Goal: Task Accomplishment & Management: Use online tool/utility

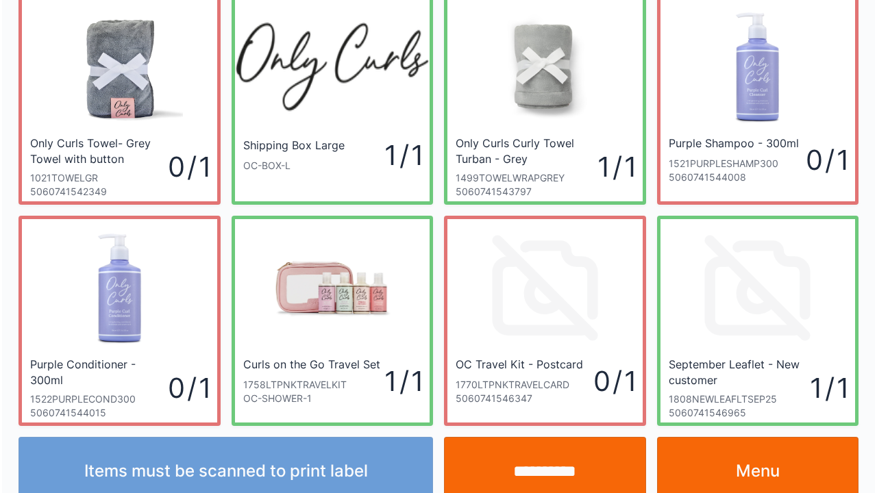
scroll to position [79, 0]
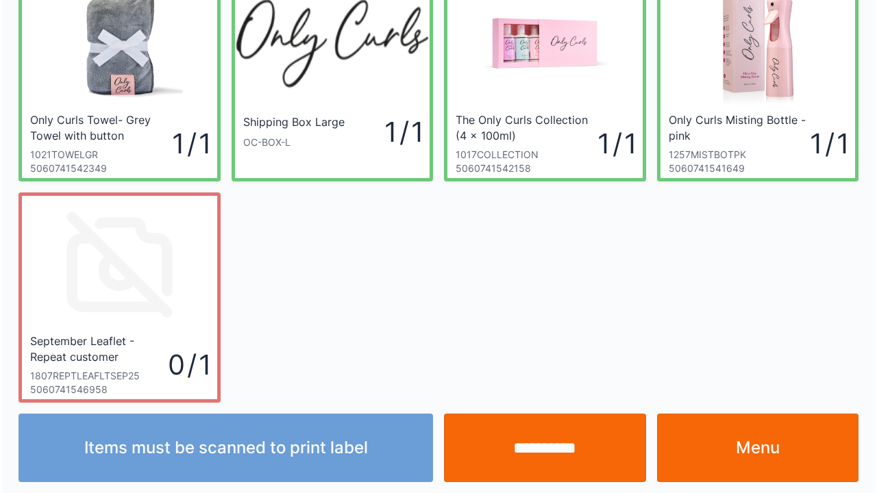
scroll to position [79, 0]
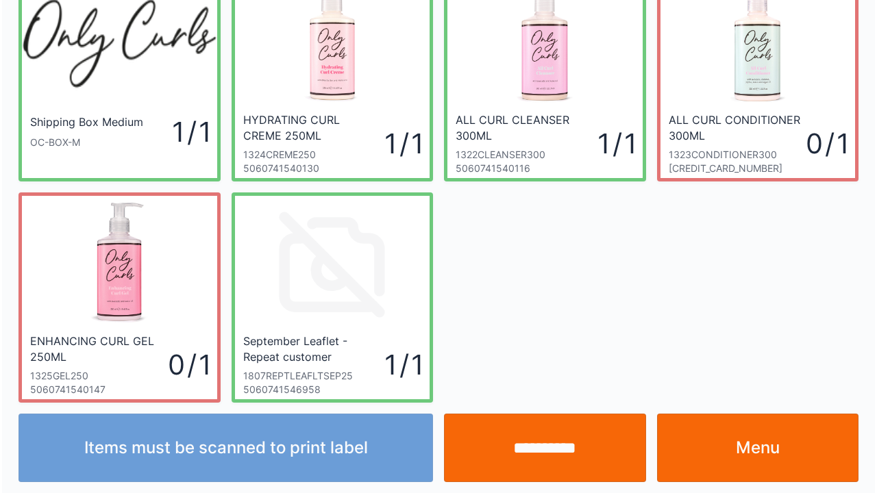
scroll to position [79, 0]
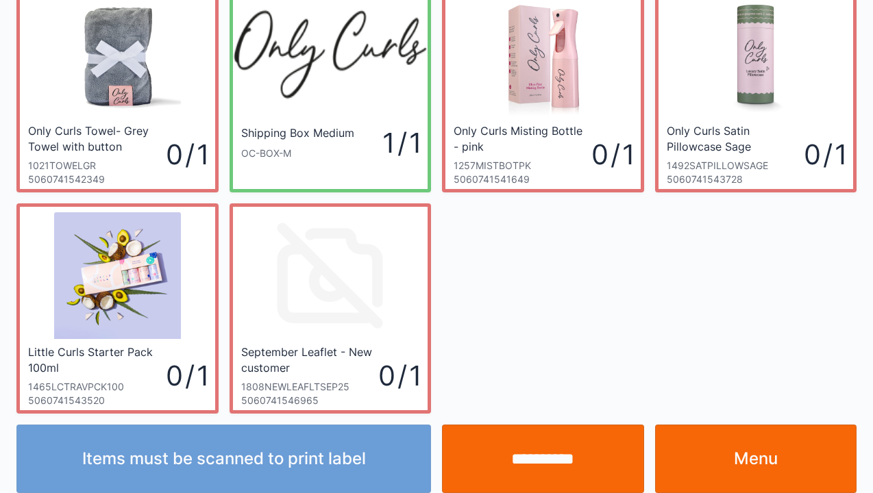
scroll to position [79, 0]
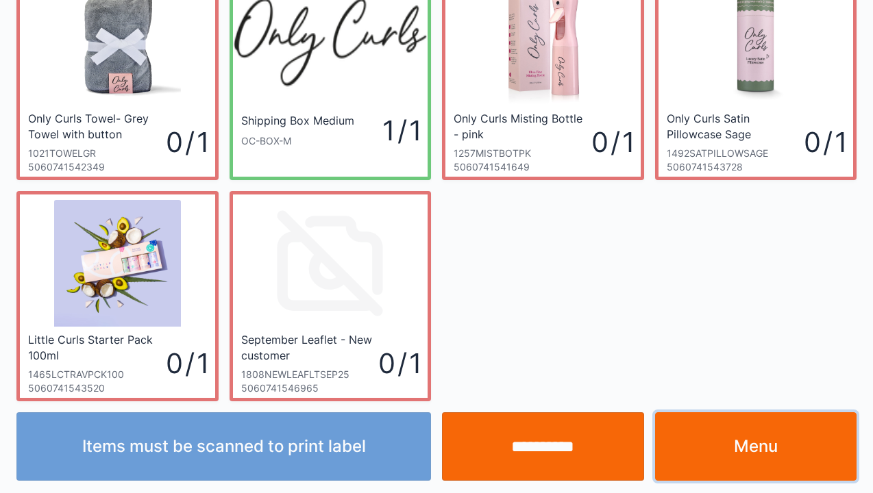
click at [753, 459] on link "Menu" at bounding box center [756, 446] width 202 height 69
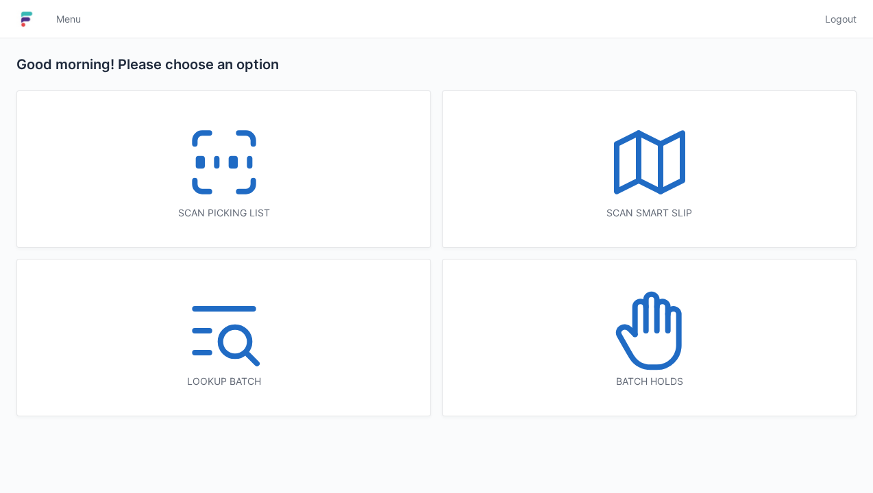
click at [226, 169] on icon at bounding box center [224, 163] width 88 height 88
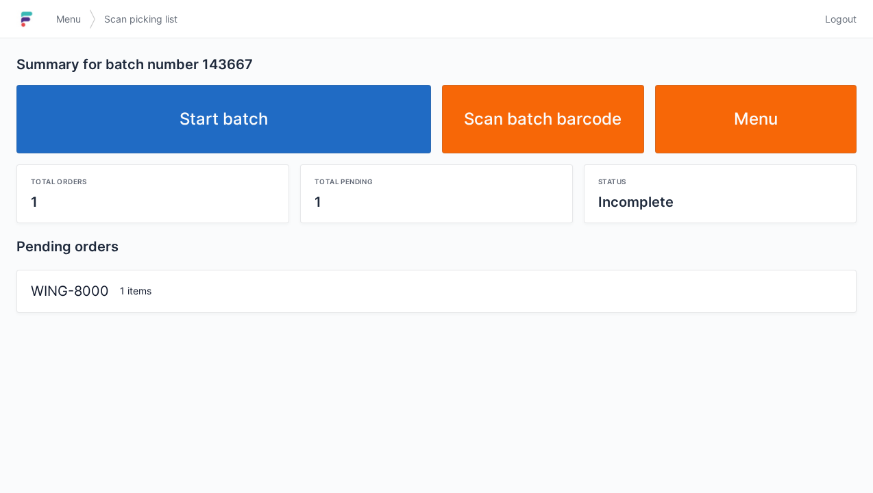
click at [242, 111] on link "Start batch" at bounding box center [223, 119] width 414 height 69
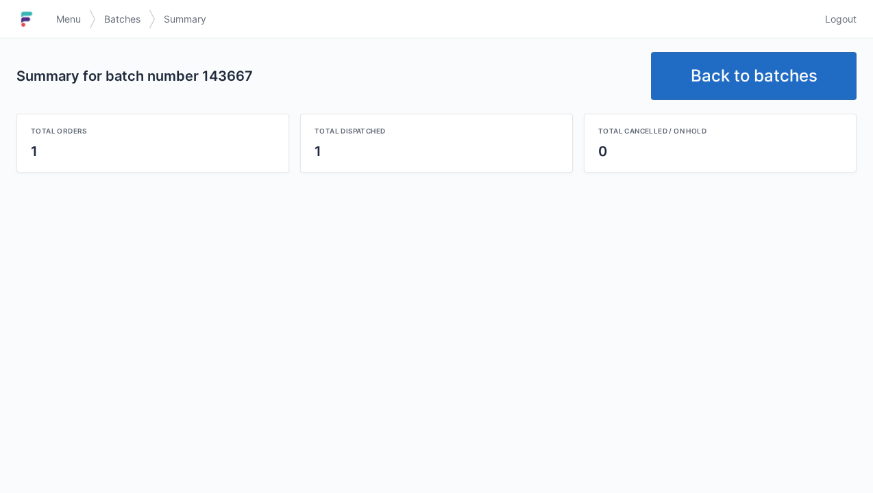
click at [755, 61] on link "Back to batches" at bounding box center [754, 76] width 206 height 48
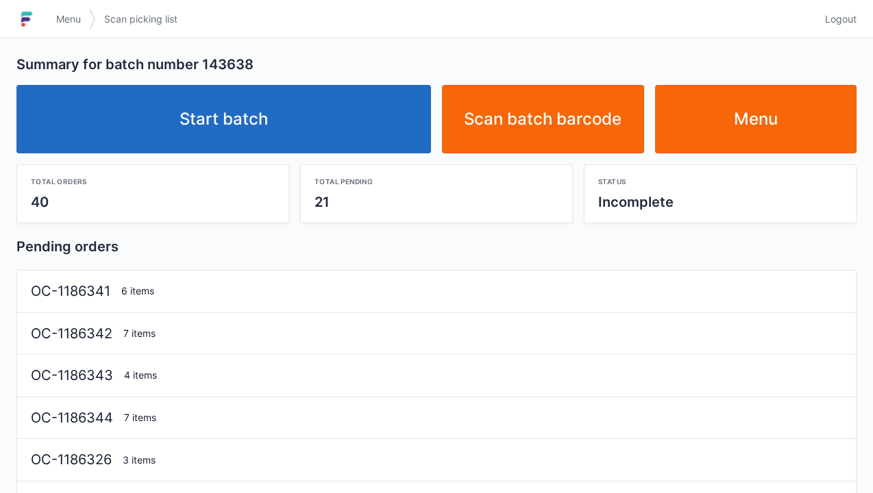
click at [299, 110] on link "Start batch" at bounding box center [223, 119] width 414 height 69
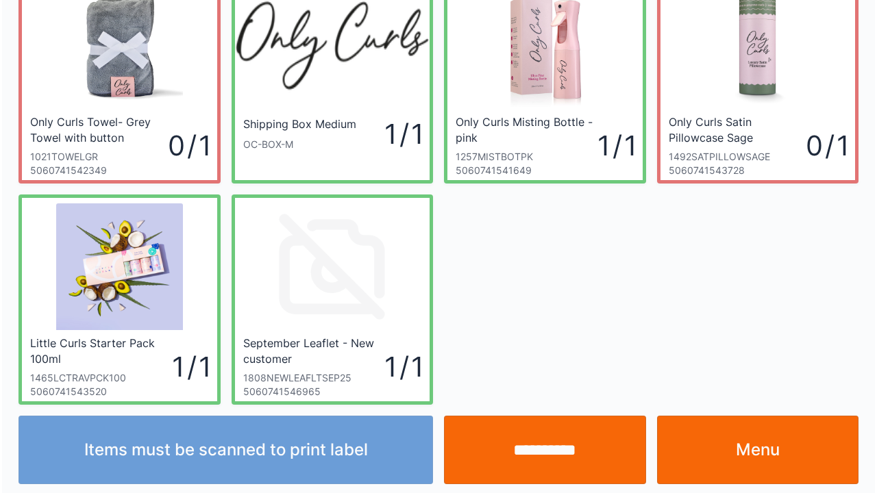
scroll to position [79, 0]
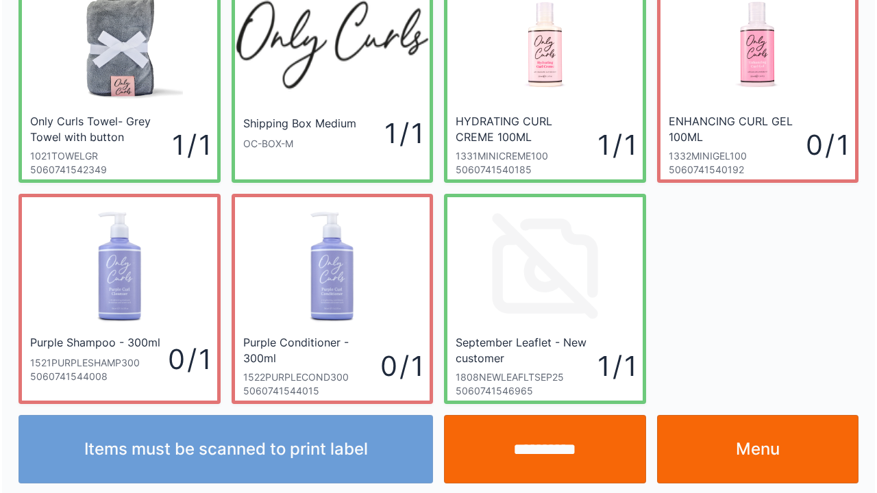
scroll to position [79, 0]
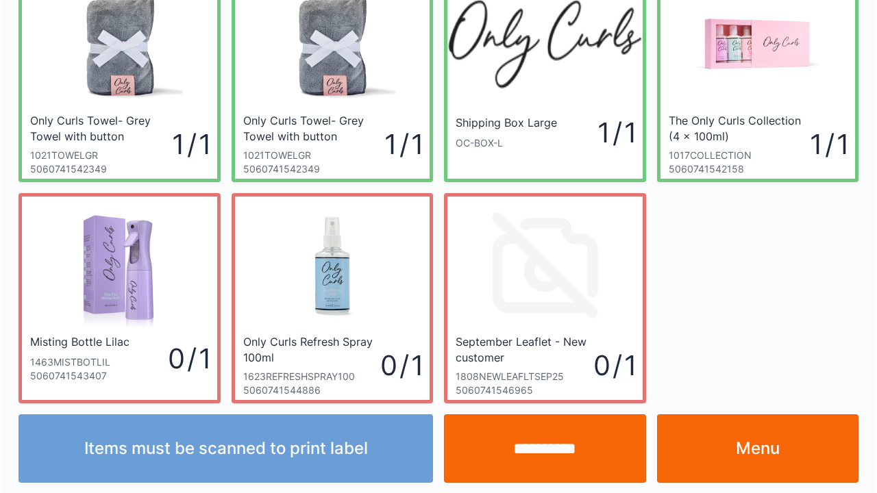
scroll to position [79, 0]
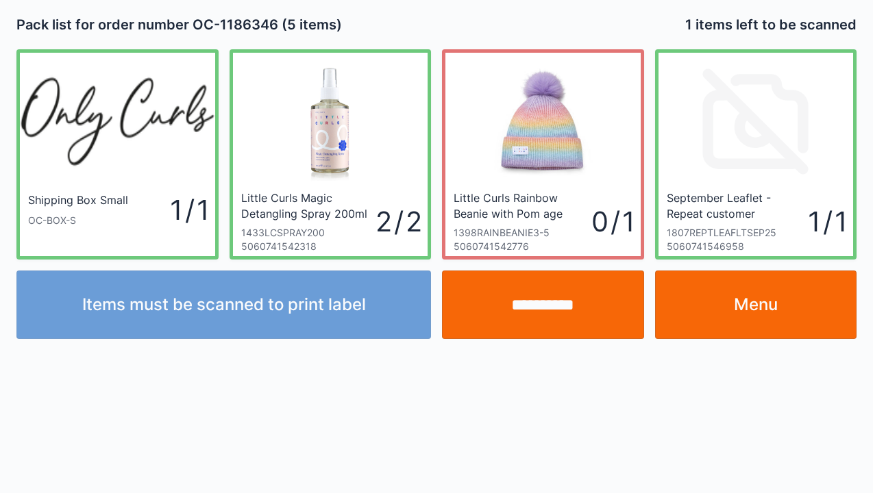
click at [549, 306] on input "**********" at bounding box center [543, 305] width 202 height 69
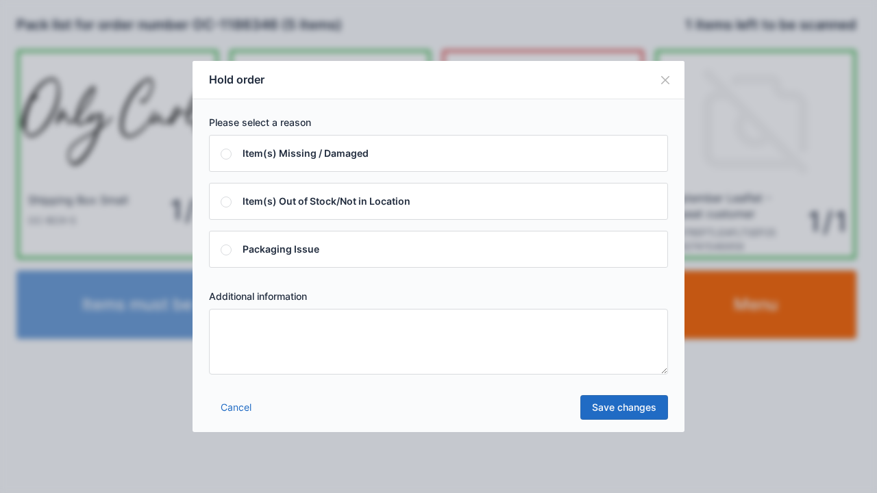
click at [233, 325] on textarea at bounding box center [438, 342] width 459 height 66
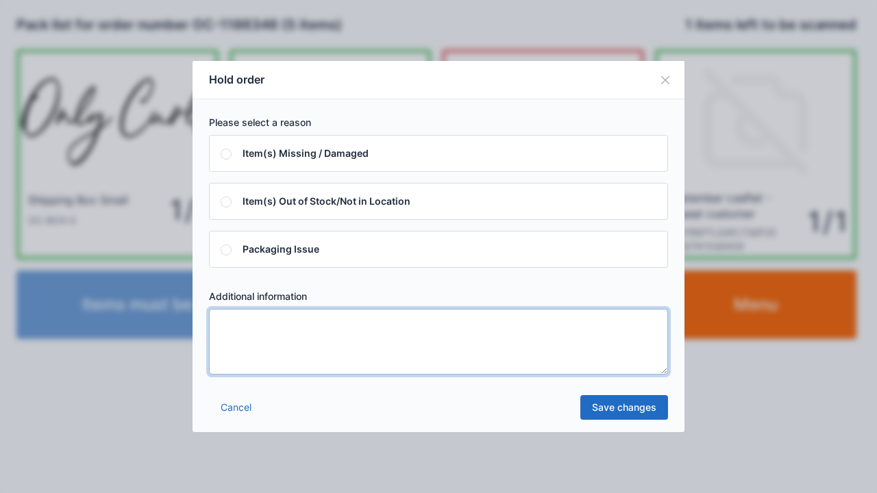
type textarea "*"
type textarea "*****"
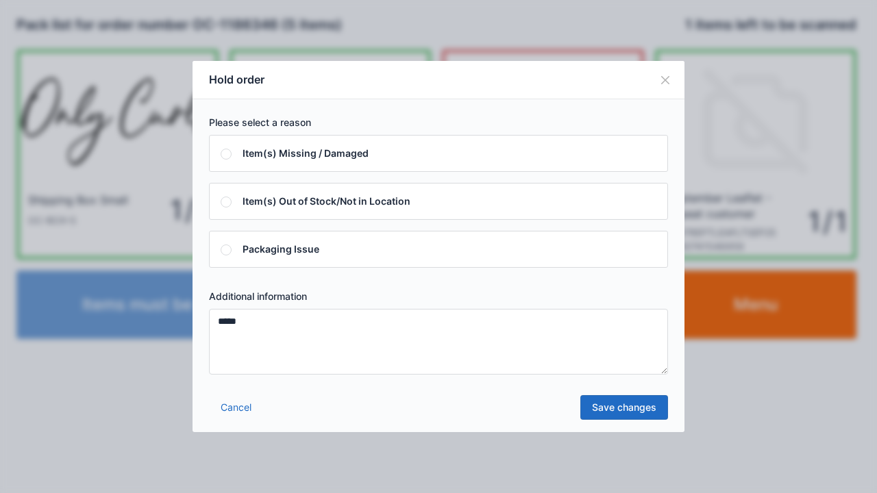
click at [625, 415] on link "Save changes" at bounding box center [624, 407] width 88 height 25
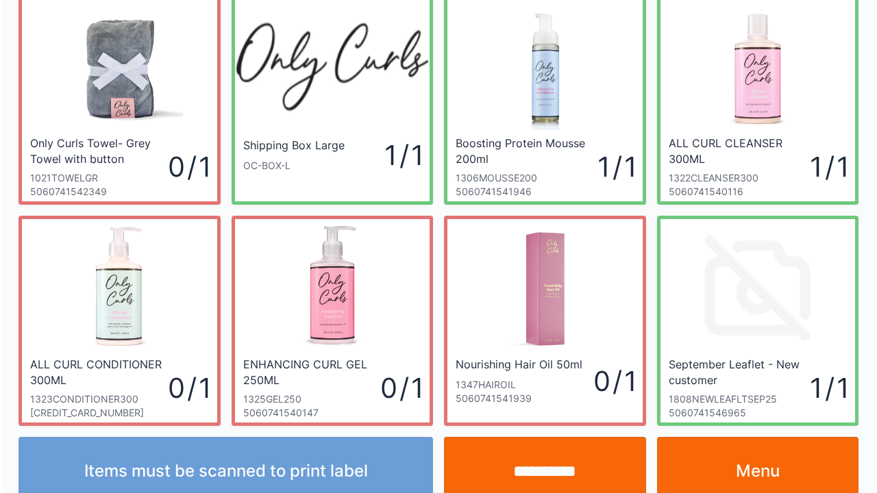
scroll to position [79, 0]
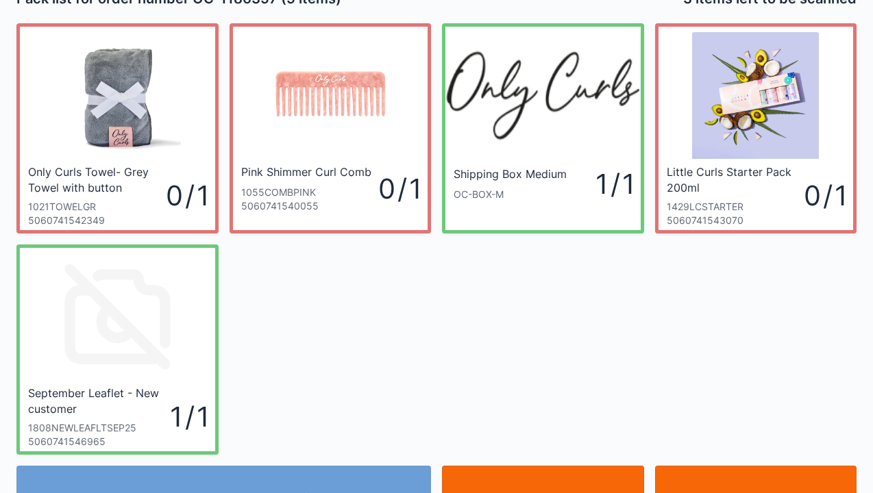
scroll to position [27, 0]
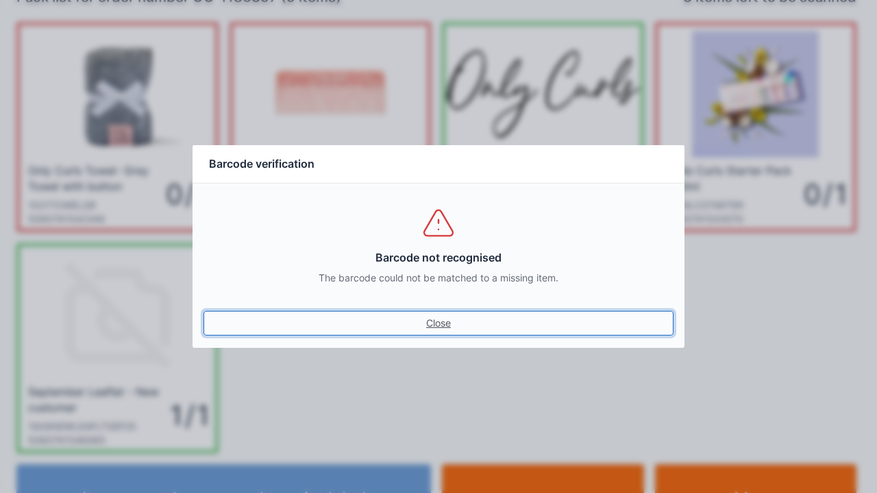
click at [419, 321] on link "Close" at bounding box center [438, 323] width 470 height 25
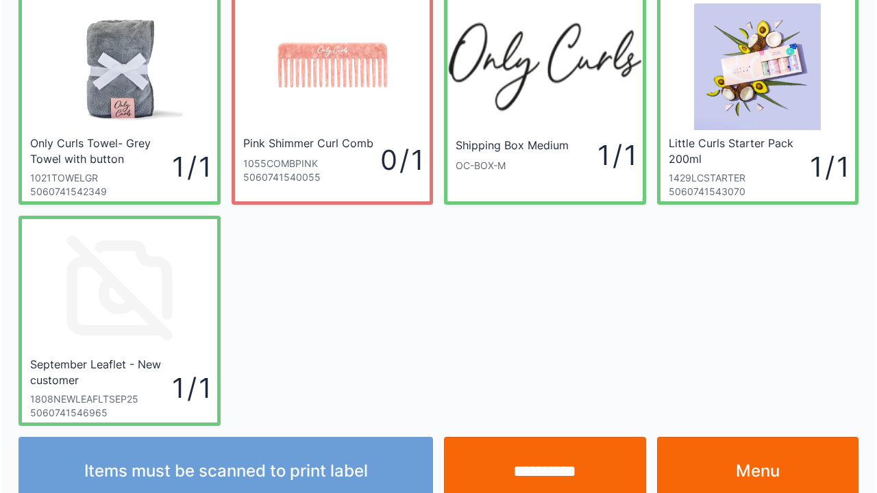
scroll to position [79, 0]
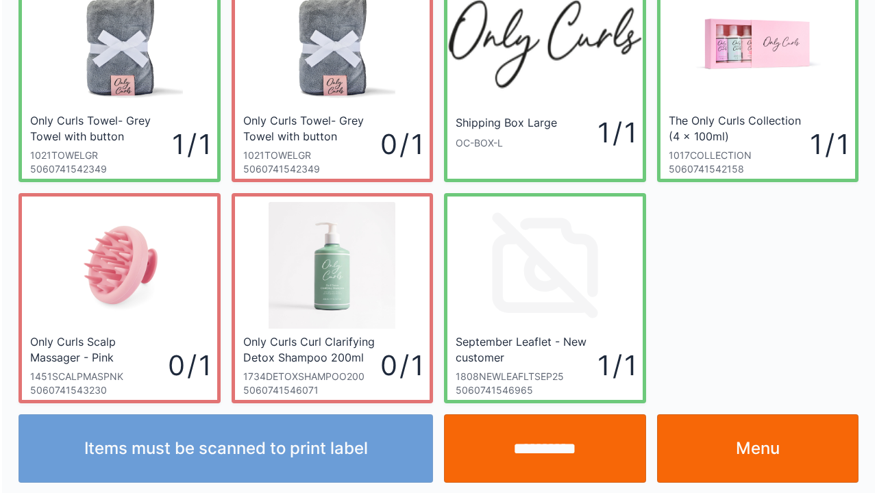
scroll to position [79, 0]
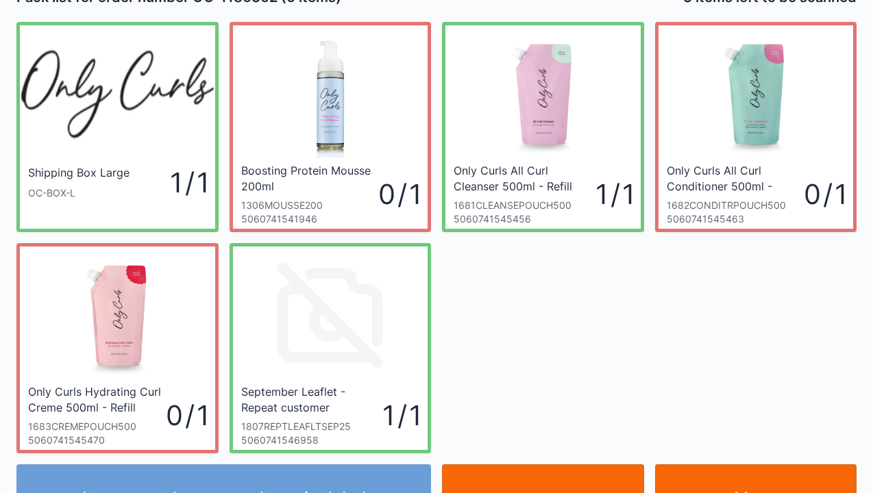
scroll to position [55, 0]
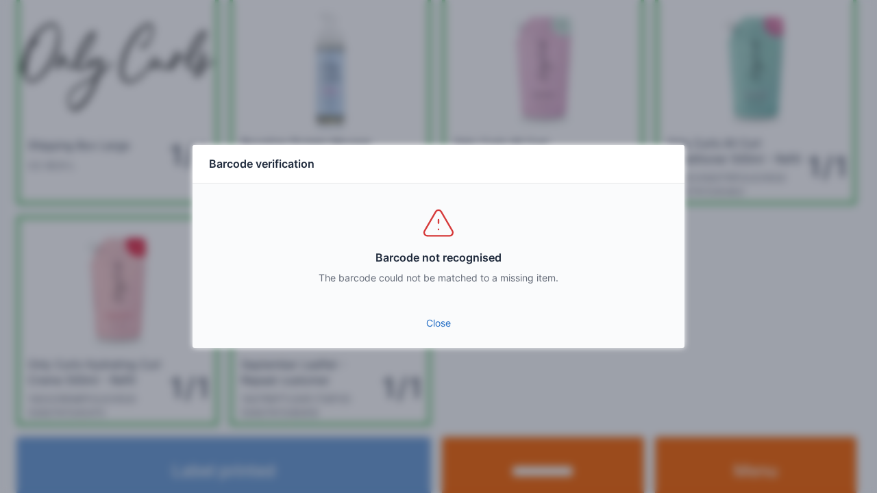
click at [425, 333] on link "Close" at bounding box center [438, 323] width 470 height 25
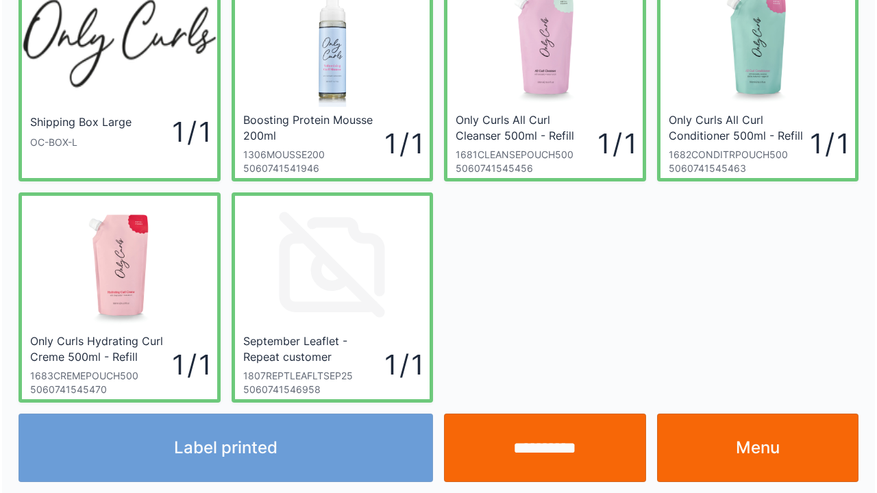
scroll to position [79, 0]
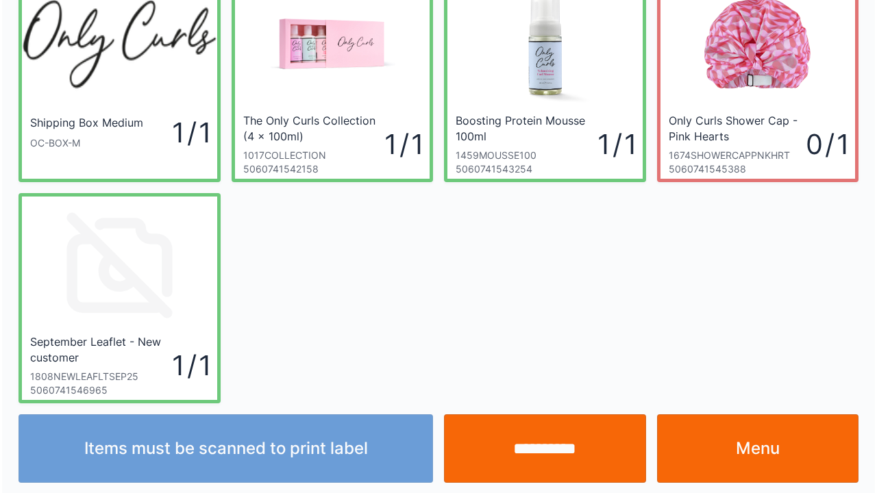
scroll to position [79, 0]
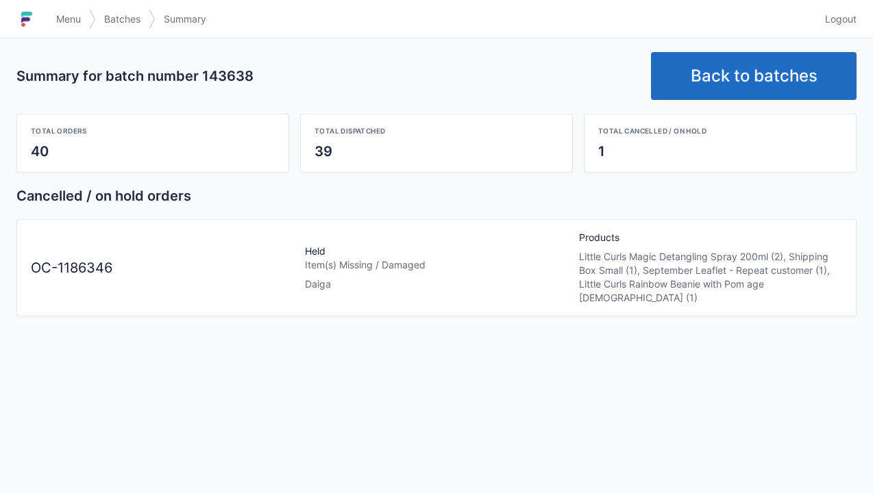
click at [728, 77] on link "Back to batches" at bounding box center [754, 76] width 206 height 48
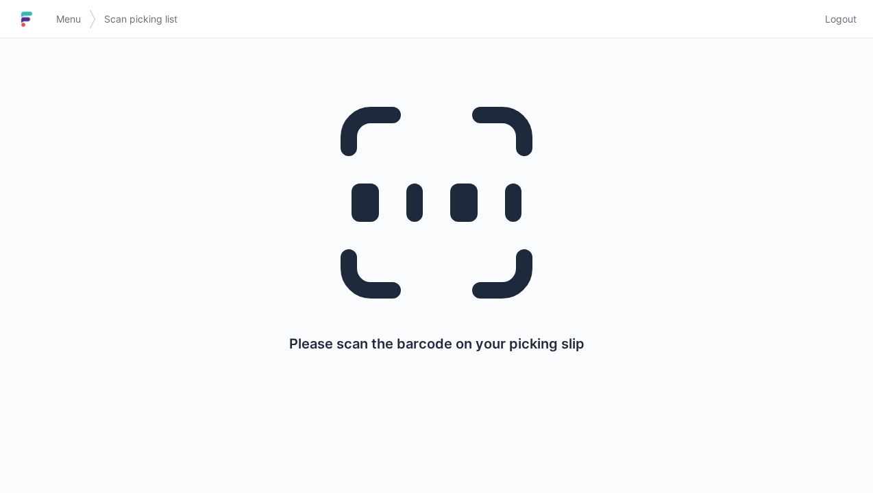
click at [36, 21] on img at bounding box center [26, 19] width 21 height 22
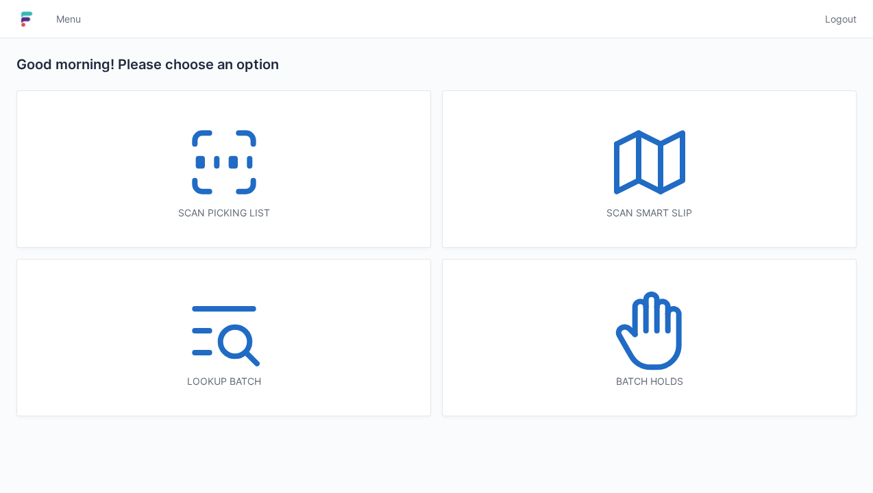
click at [649, 329] on icon at bounding box center [650, 331] width 88 height 88
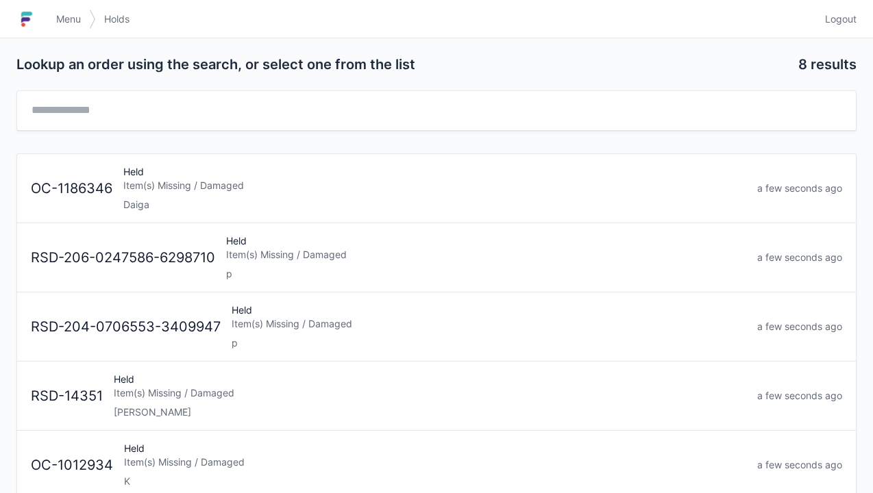
click at [157, 170] on div "Held Item(s) Missing / Damaged Daiga" at bounding box center [435, 188] width 634 height 47
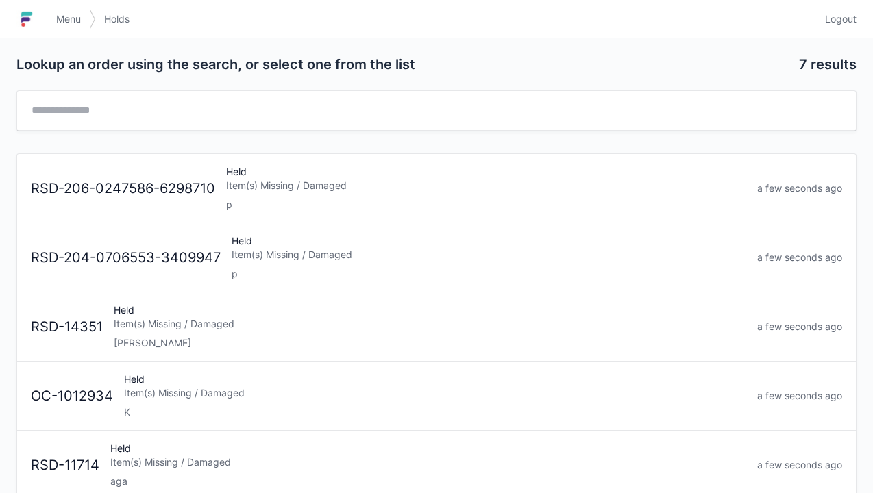
click at [45, 11] on h1 at bounding box center [32, 19] width 32 height 33
click at [49, 19] on link "Menu" at bounding box center [68, 19] width 41 height 25
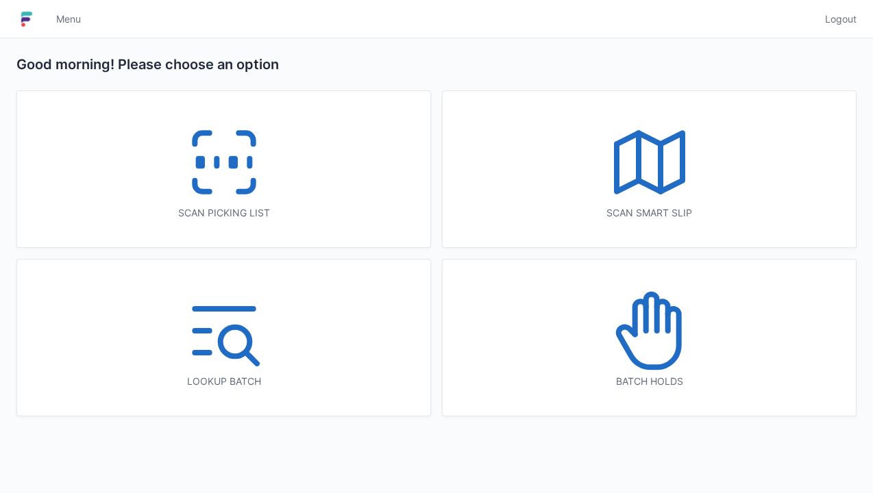
click at [649, 338] on icon at bounding box center [650, 331] width 88 height 88
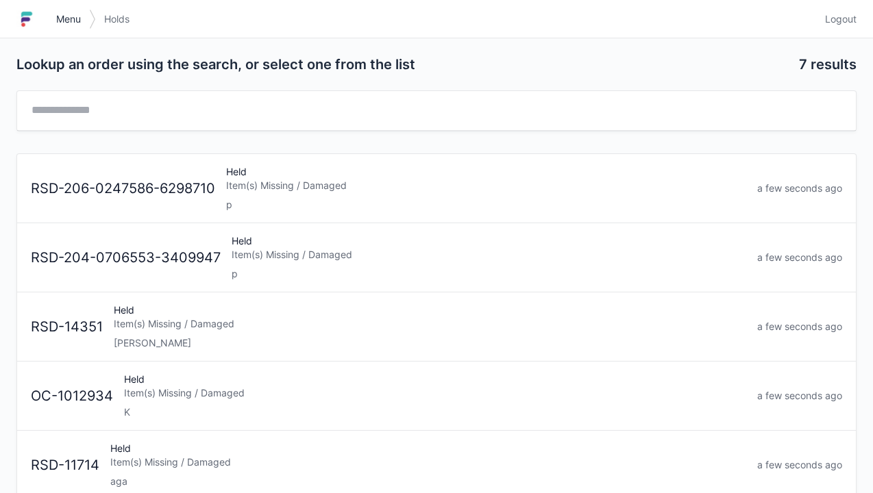
click at [59, 12] on span "Menu" at bounding box center [68, 19] width 25 height 14
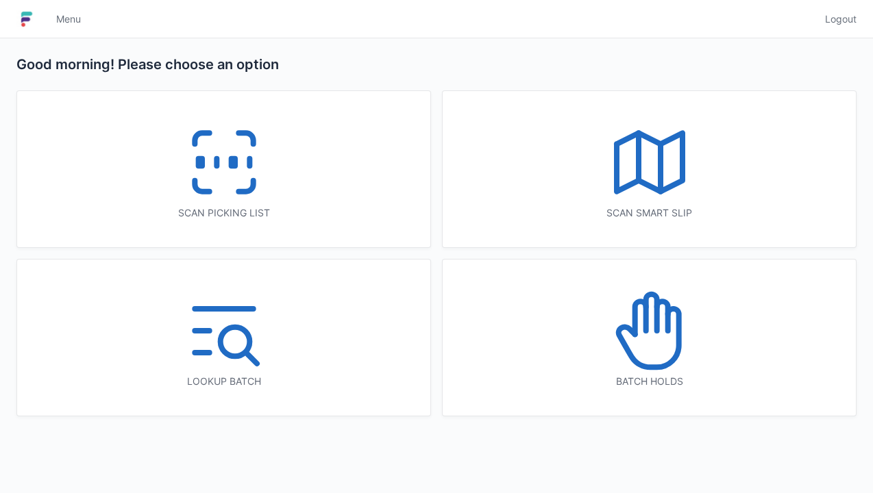
click at [225, 160] on icon at bounding box center [224, 163] width 88 height 88
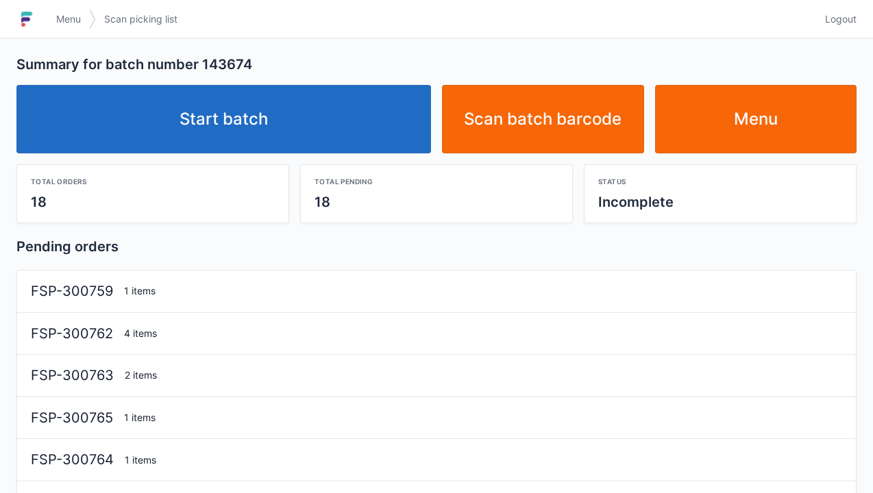
click at [207, 117] on link "Start batch" at bounding box center [223, 119] width 414 height 69
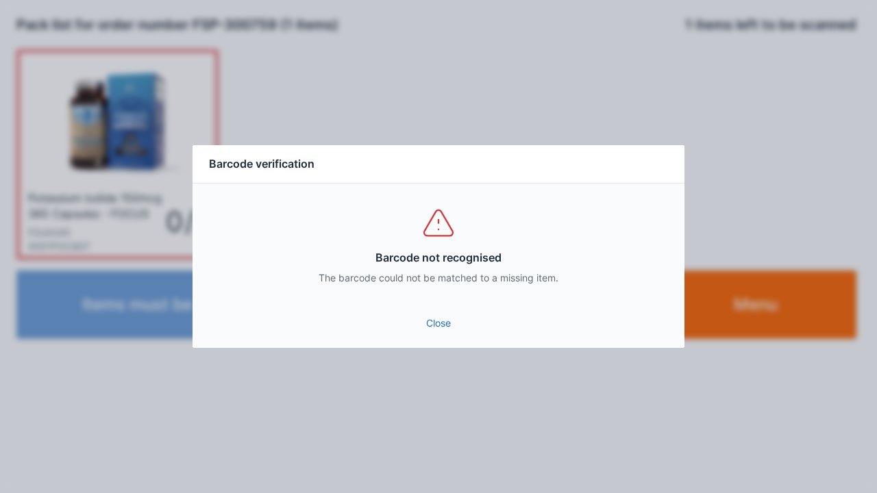
click at [438, 330] on link "Close" at bounding box center [438, 323] width 470 height 25
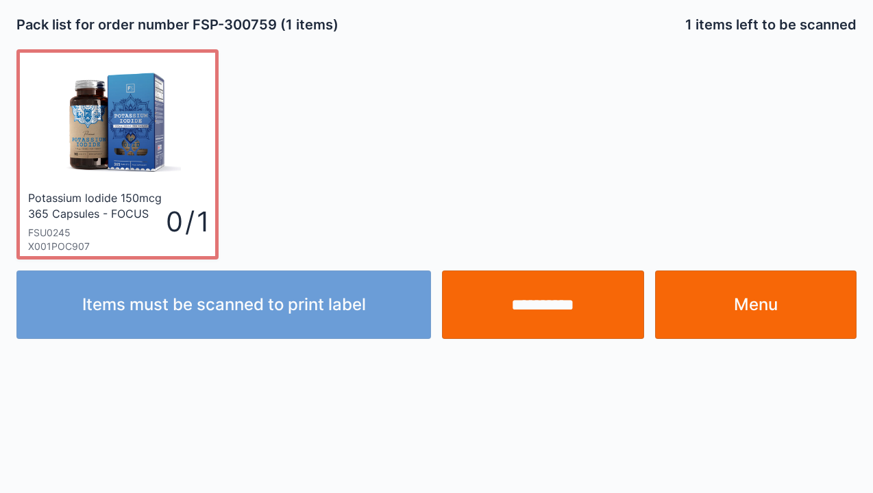
click at [515, 308] on input "**********" at bounding box center [543, 305] width 202 height 69
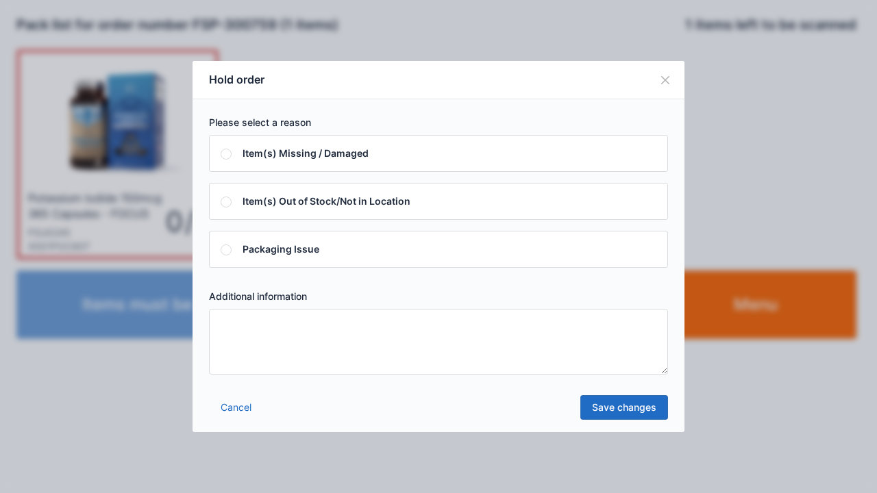
click at [258, 326] on textarea at bounding box center [438, 342] width 459 height 66
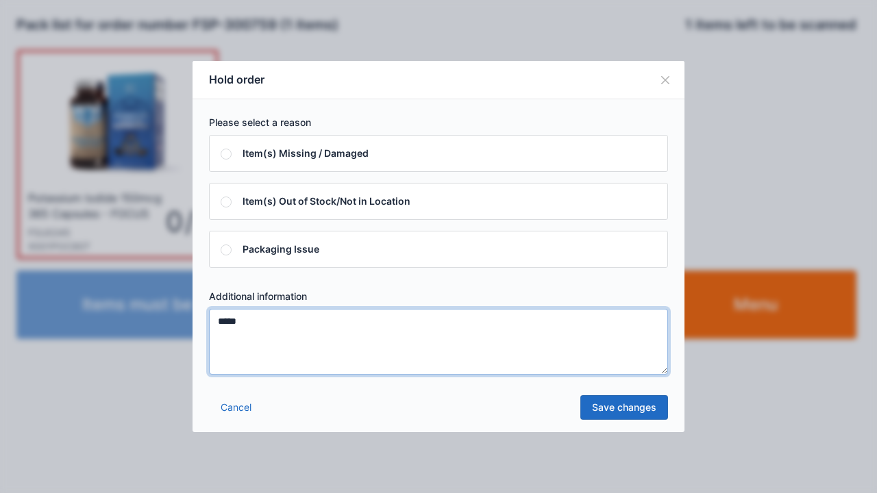
type textarea "*****"
click at [599, 412] on link "Save changes" at bounding box center [624, 407] width 88 height 25
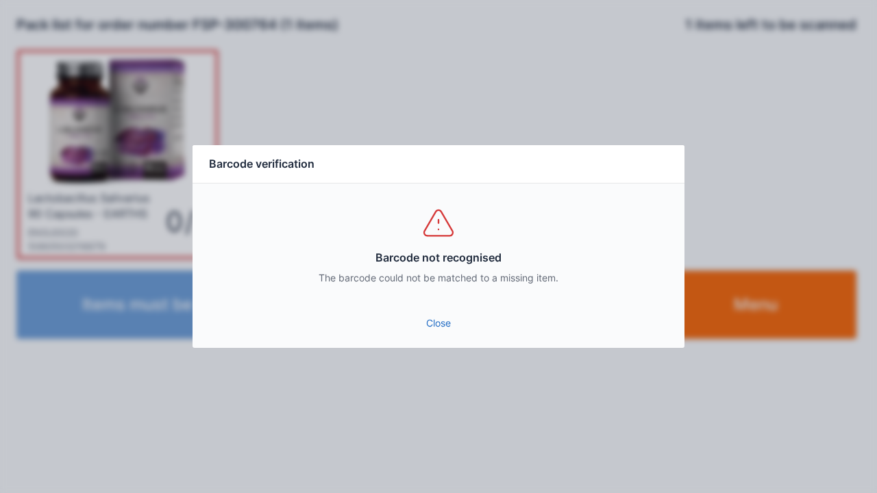
click at [437, 317] on link "Close" at bounding box center [438, 323] width 470 height 25
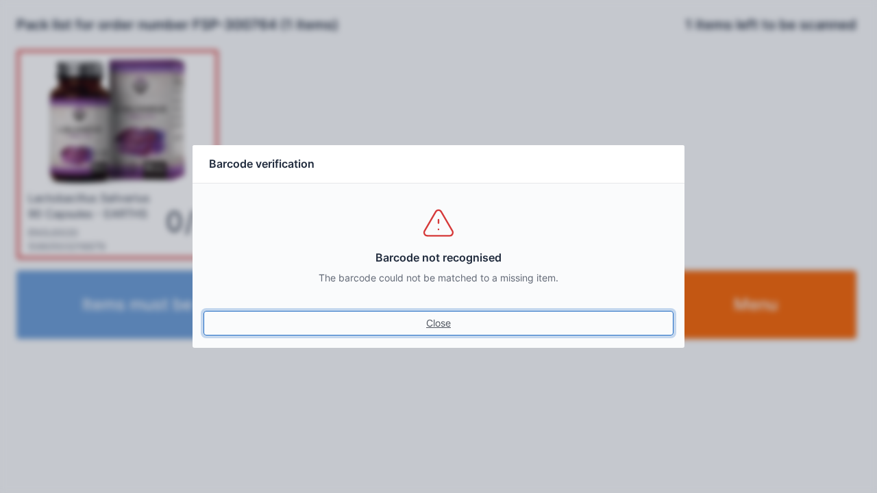
click at [427, 311] on link "Close" at bounding box center [438, 323] width 470 height 25
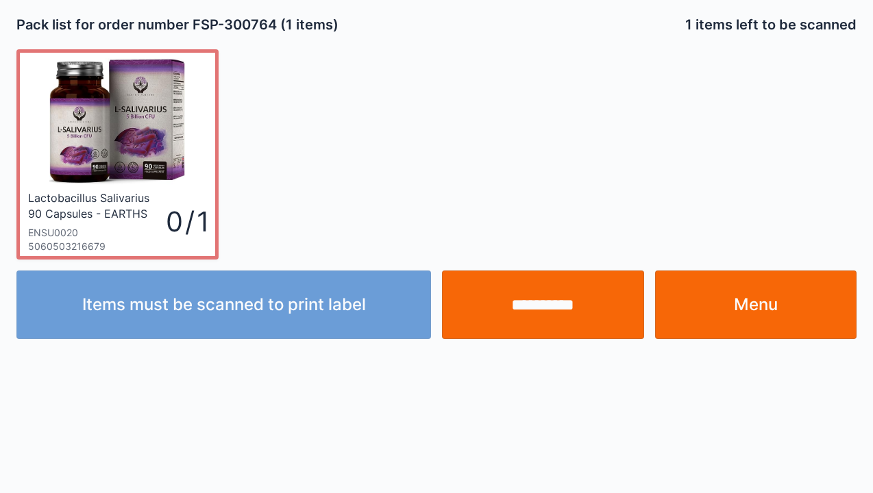
click at [512, 307] on input "**********" at bounding box center [543, 305] width 202 height 69
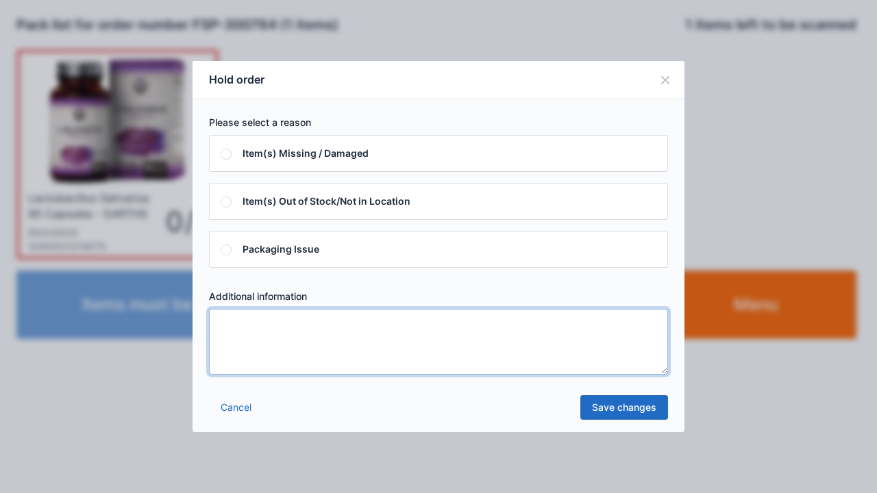
click at [243, 338] on textarea at bounding box center [438, 342] width 459 height 66
type textarea "*****"
click at [607, 412] on link "Save changes" at bounding box center [624, 407] width 88 height 25
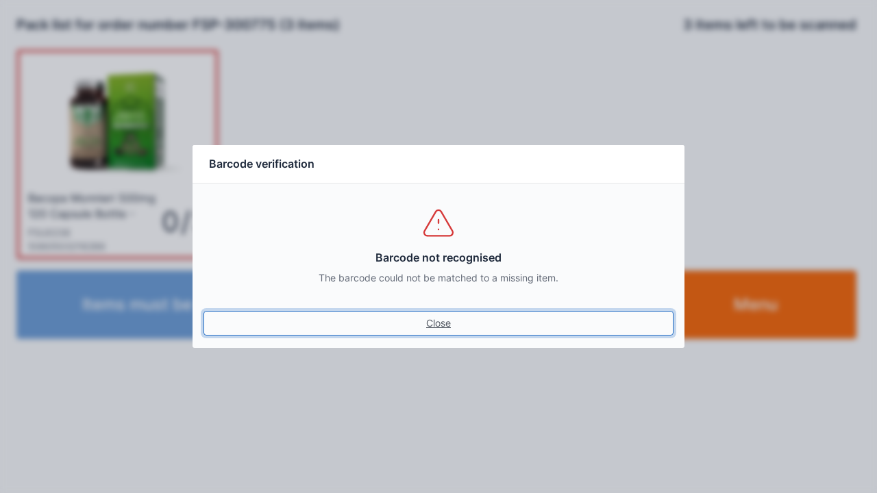
click at [445, 325] on link "Close" at bounding box center [438, 323] width 470 height 25
click at [430, 330] on link "Close" at bounding box center [438, 323] width 470 height 25
click at [430, 317] on link "Close" at bounding box center [438, 323] width 470 height 25
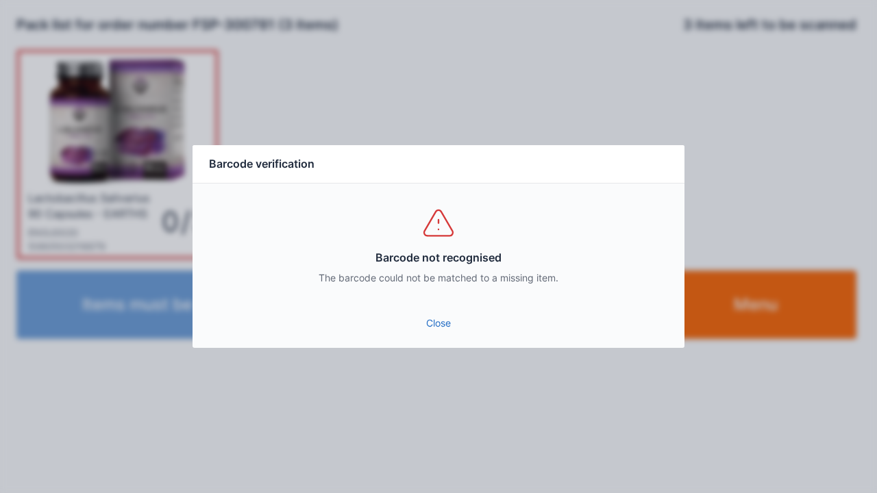
click at [430, 303] on div "Barcode not recognised The barcode could not be matched to a missing item." at bounding box center [439, 245] width 492 height 123
click at [434, 322] on link "Close" at bounding box center [438, 323] width 470 height 25
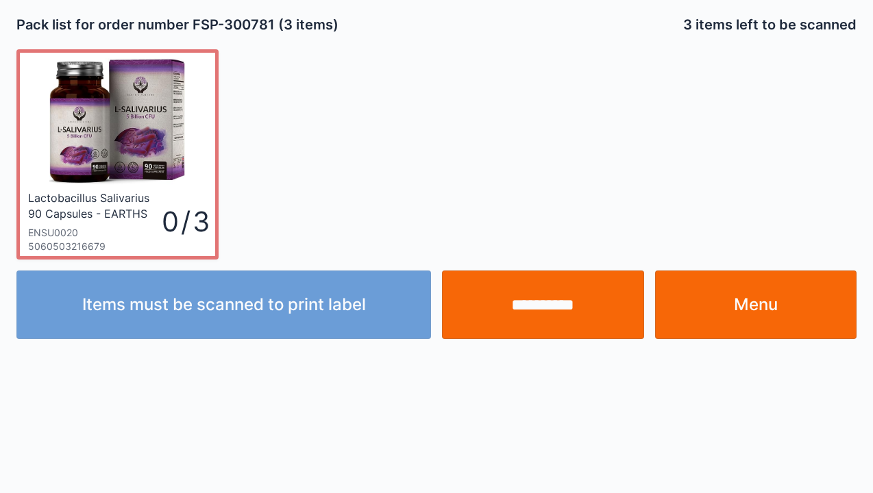
click at [534, 308] on input "**********" at bounding box center [543, 305] width 202 height 69
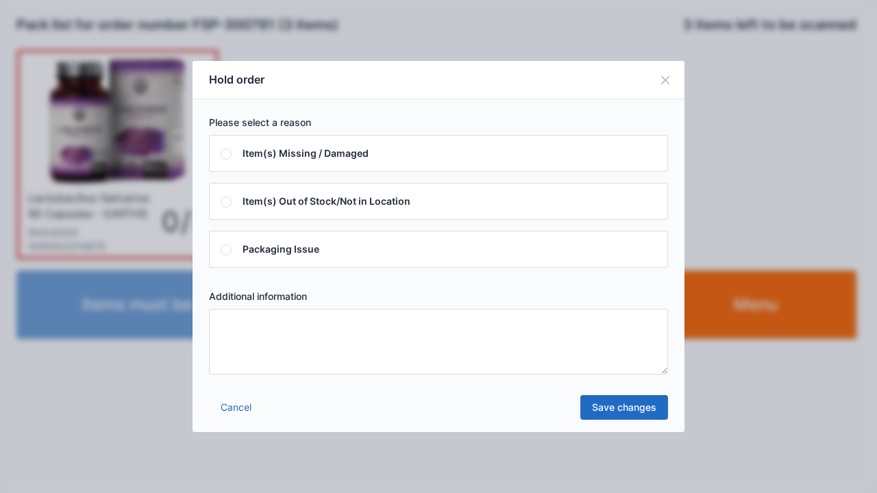
click at [236, 326] on textarea at bounding box center [438, 342] width 459 height 66
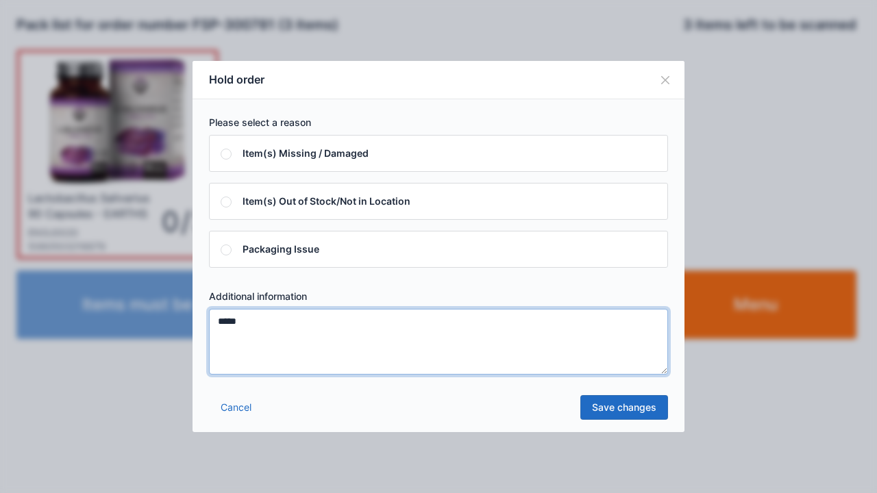
type textarea "*****"
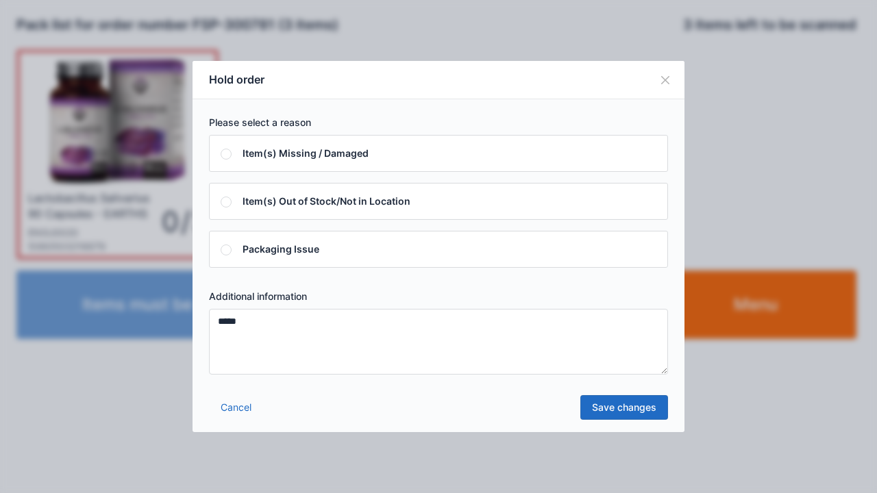
click at [637, 407] on link "Save changes" at bounding box center [624, 407] width 88 height 25
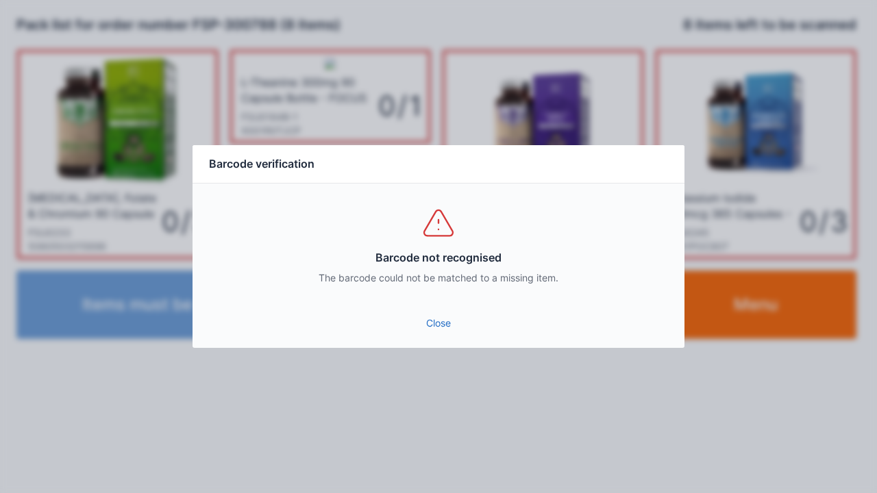
click at [440, 323] on link "Close" at bounding box center [438, 323] width 470 height 25
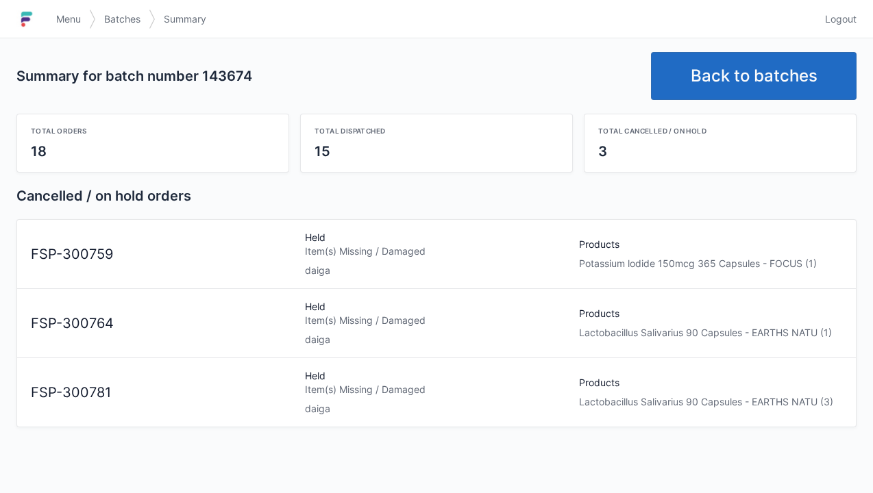
click at [55, 21] on link "Menu" at bounding box center [68, 19] width 41 height 25
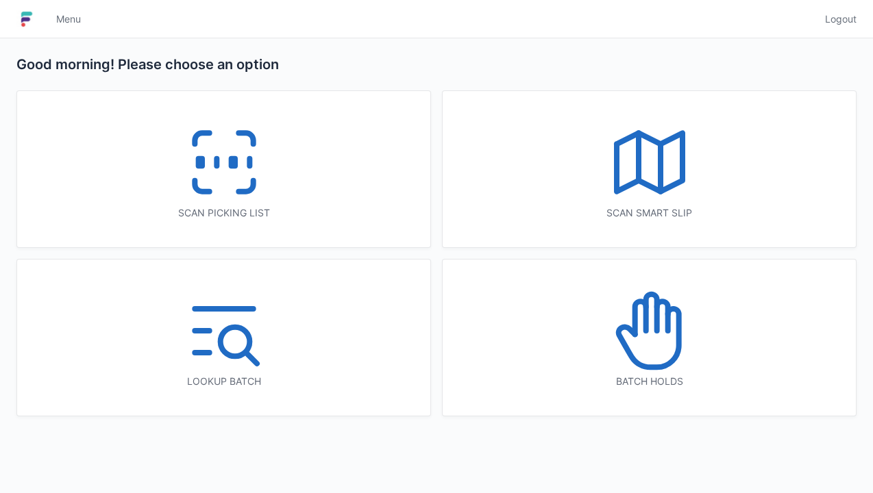
click at [641, 312] on icon at bounding box center [650, 331] width 88 height 88
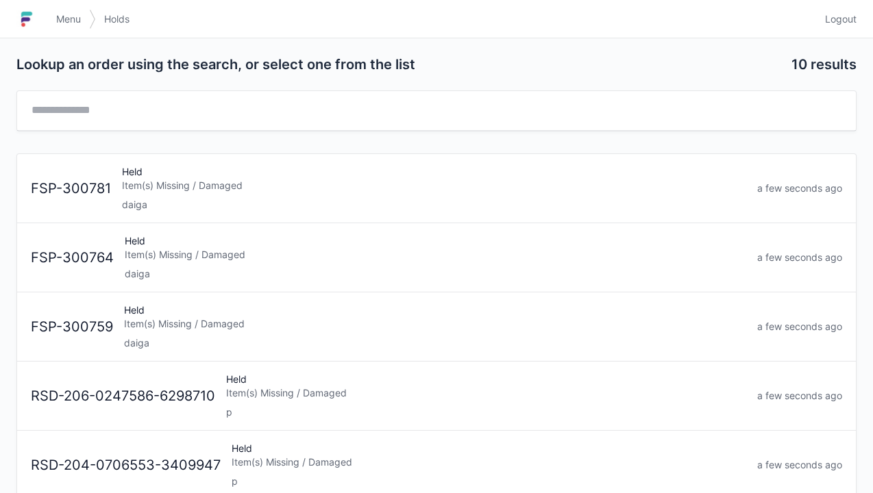
click at [169, 333] on div "Held Item(s) Missing / Damaged daiga" at bounding box center [435, 326] width 633 height 47
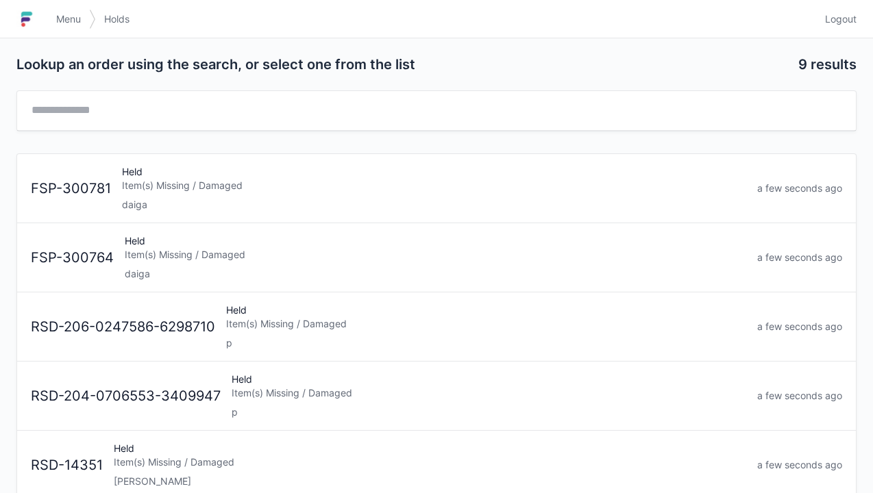
click at [145, 260] on div "Held Item(s) Missing / Damaged daiga" at bounding box center [435, 257] width 632 height 47
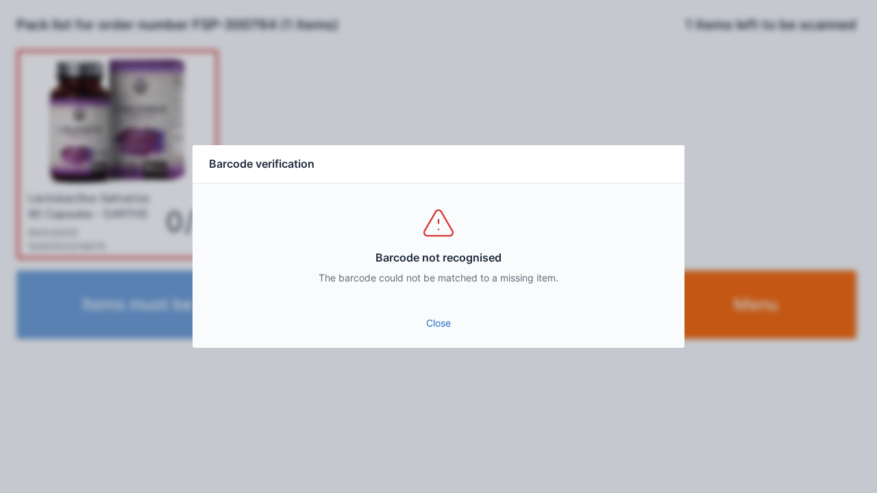
click at [434, 314] on link "Close" at bounding box center [438, 323] width 470 height 25
click at [439, 329] on link "Close" at bounding box center [438, 323] width 470 height 25
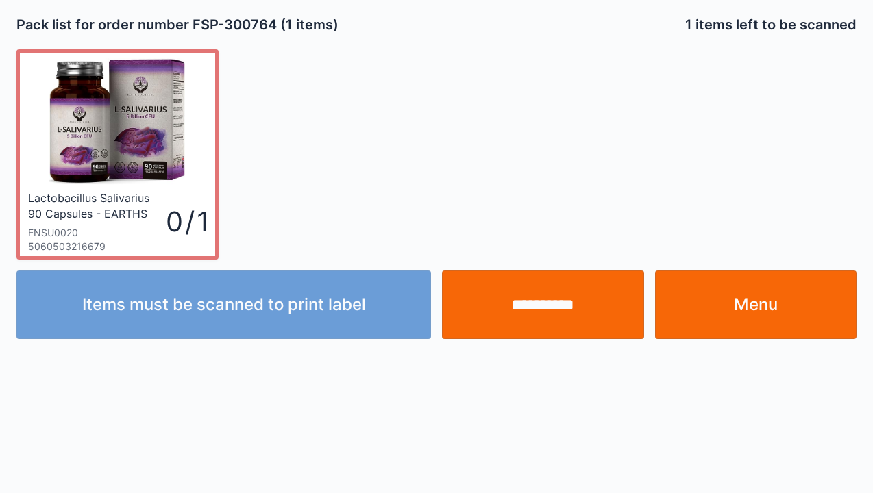
click at [766, 303] on link "Menu" at bounding box center [756, 305] width 202 height 69
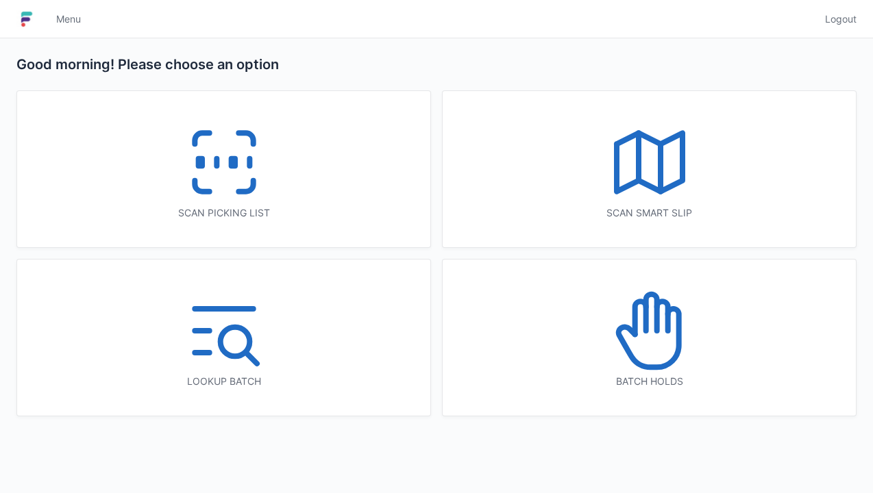
click at [222, 175] on icon at bounding box center [224, 163] width 88 height 88
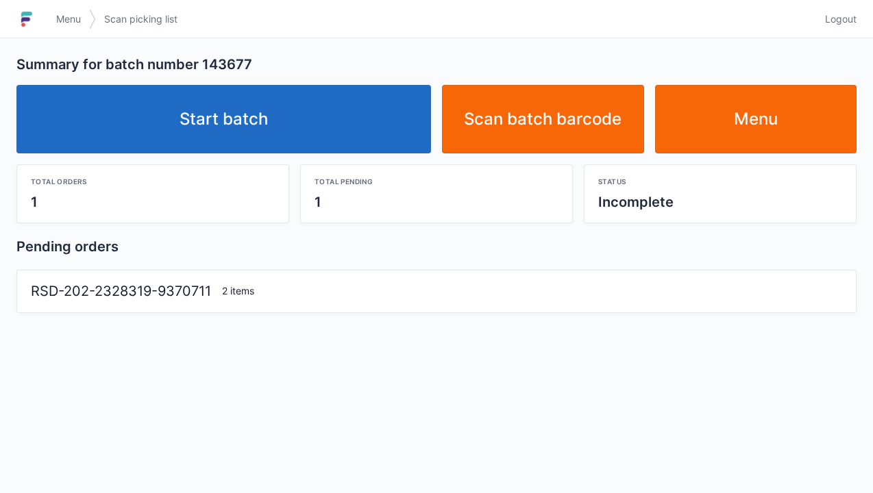
click at [273, 123] on link "Start batch" at bounding box center [223, 119] width 414 height 69
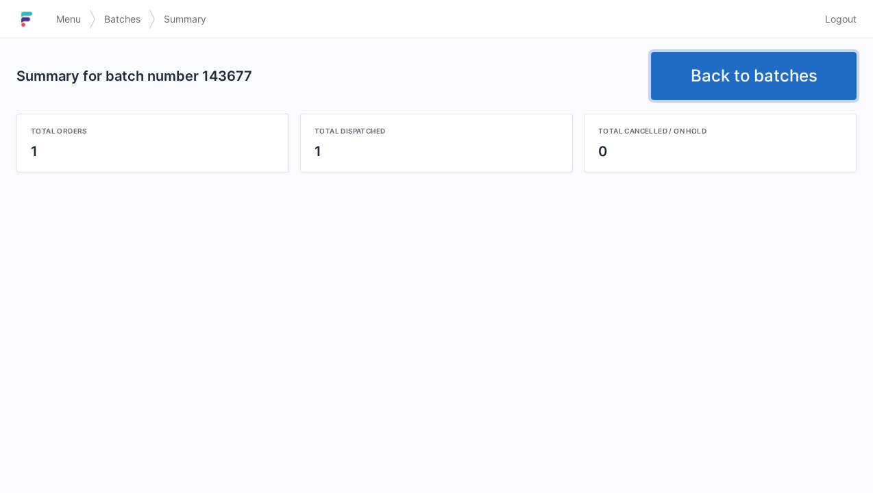
click at [739, 75] on link "Back to batches" at bounding box center [754, 76] width 206 height 48
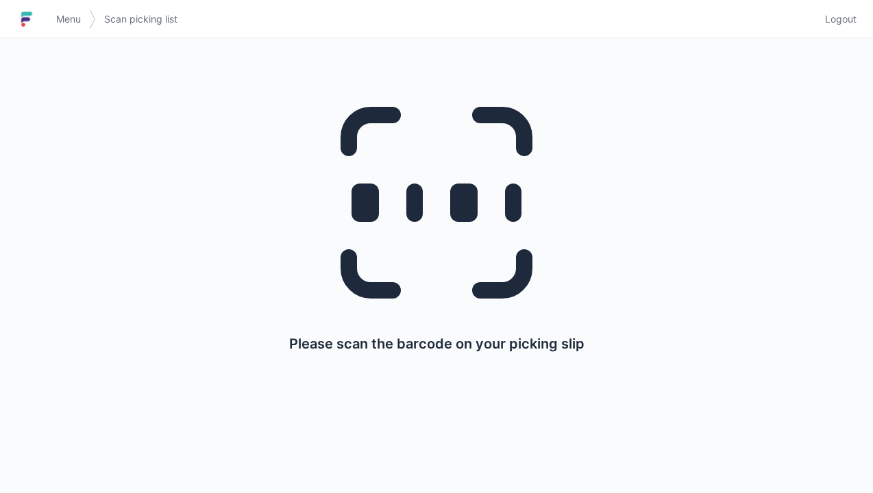
click at [63, 10] on link "Menu" at bounding box center [68, 19] width 41 height 25
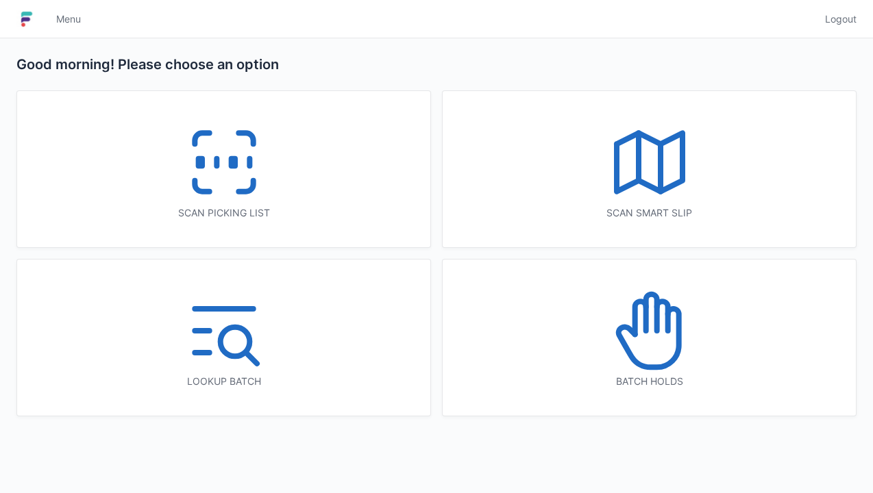
click at [654, 323] on icon at bounding box center [650, 313] width 11 height 36
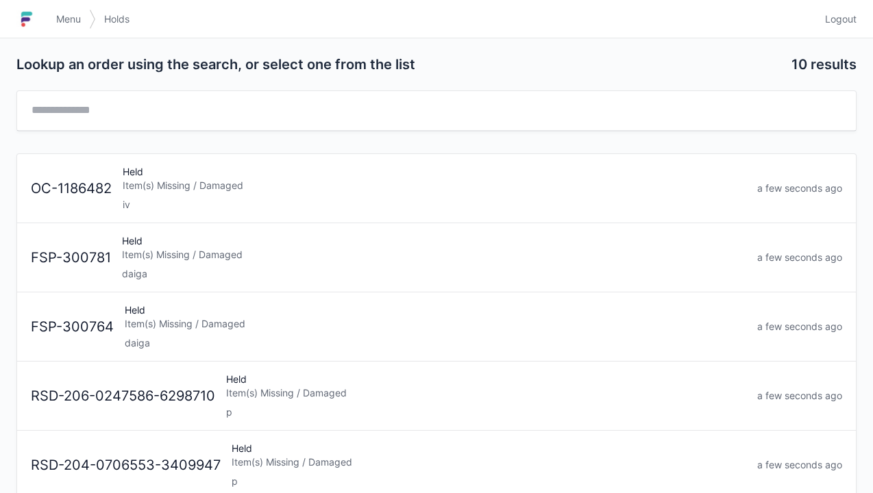
click at [182, 338] on div "daiga" at bounding box center [435, 343] width 621 height 14
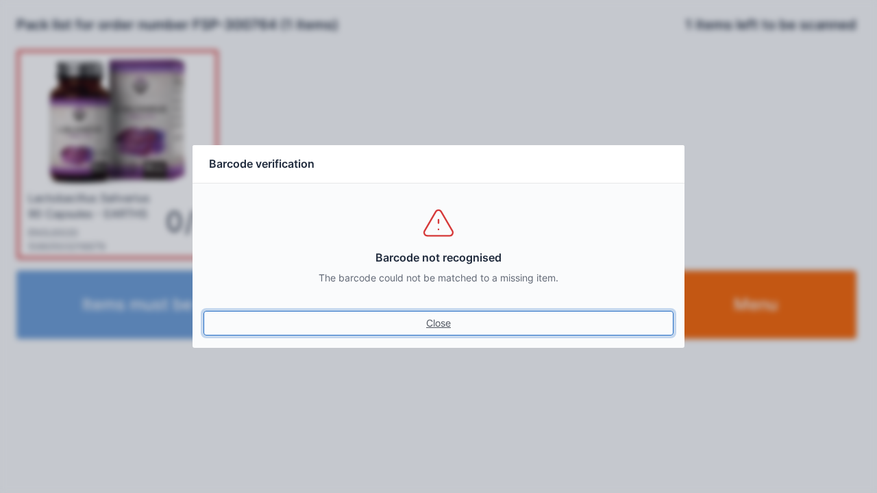
click at [432, 325] on link "Close" at bounding box center [438, 323] width 470 height 25
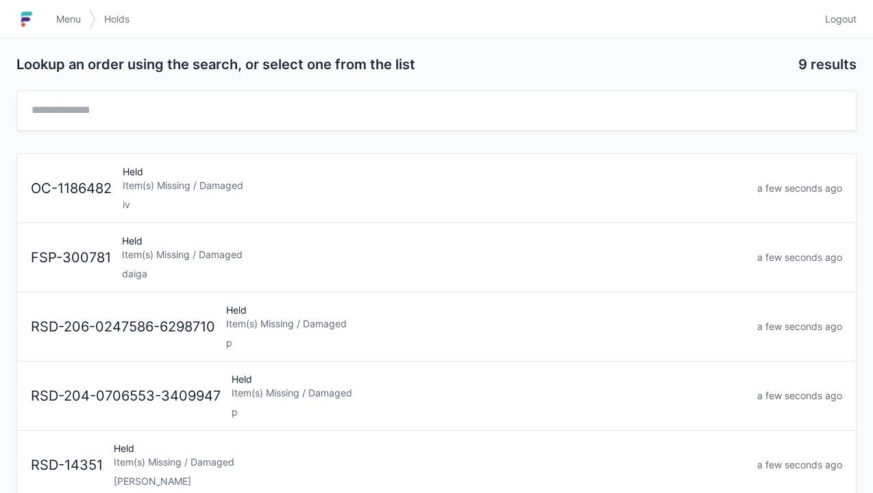
click at [151, 264] on div "Held Item(s) Missing / Damaged daiga" at bounding box center [433, 257] width 635 height 47
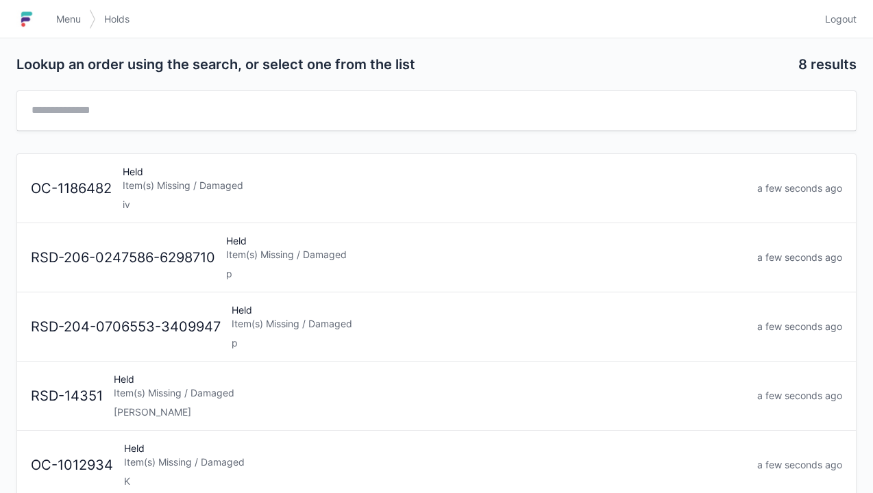
click at [52, 26] on link "Menu" at bounding box center [68, 19] width 41 height 25
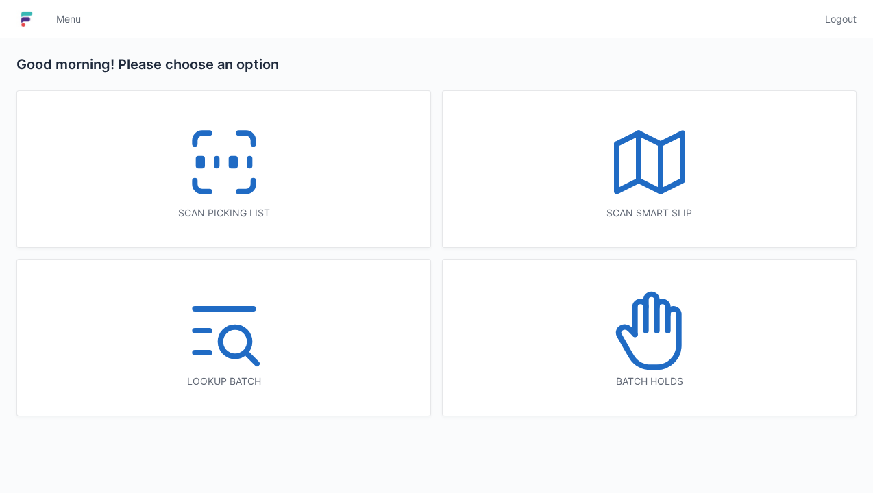
click at [201, 166] on rect at bounding box center [199, 163] width 3 height 8
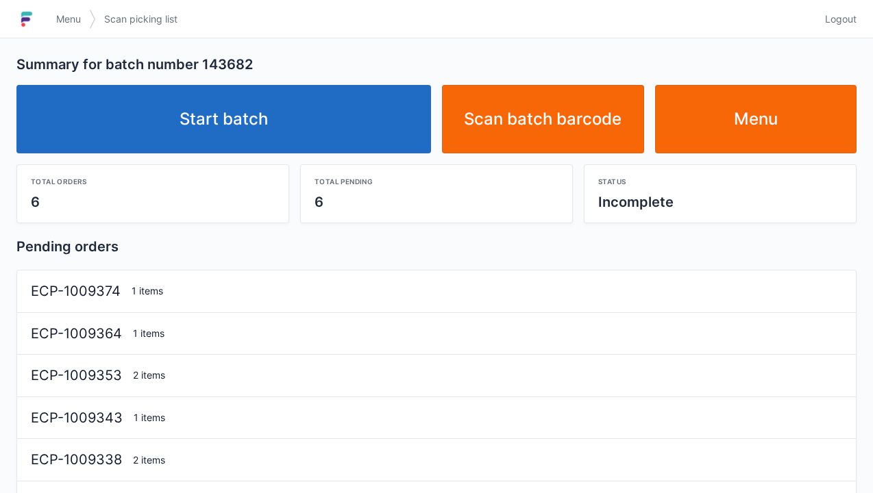
click at [219, 104] on link "Start batch" at bounding box center [223, 119] width 414 height 69
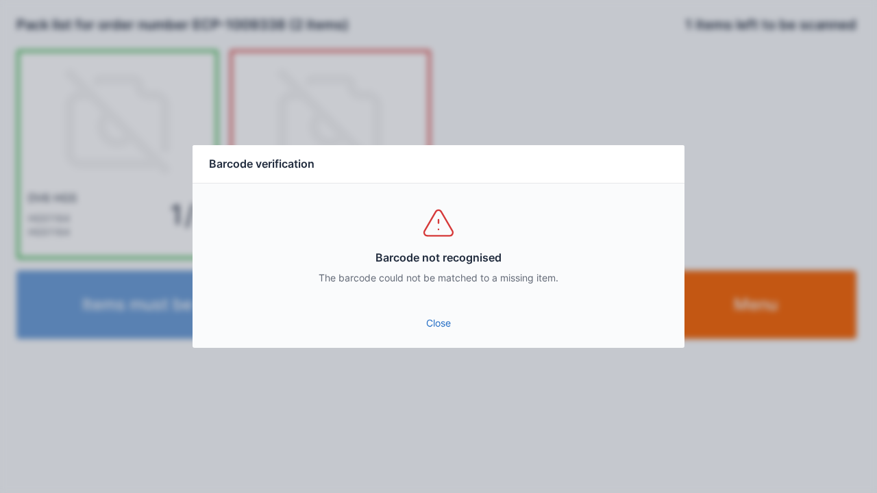
click at [434, 319] on link "Close" at bounding box center [438, 323] width 470 height 25
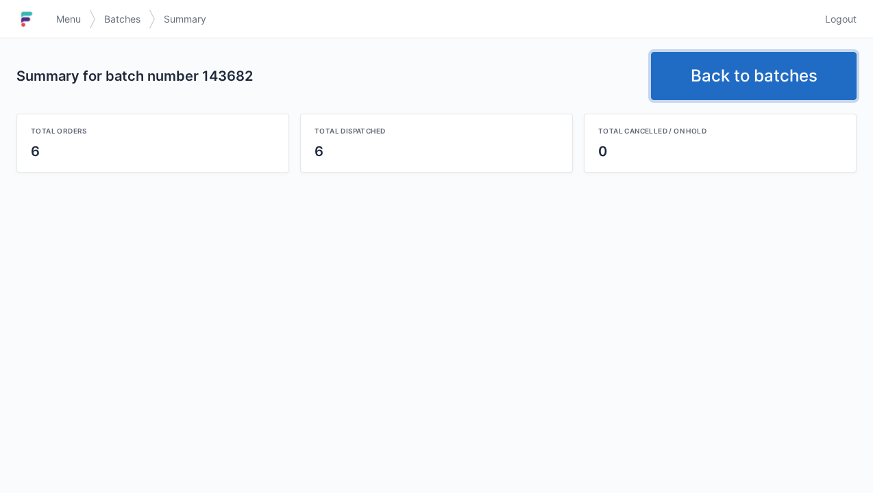
click at [749, 69] on link "Back to batches" at bounding box center [754, 76] width 206 height 48
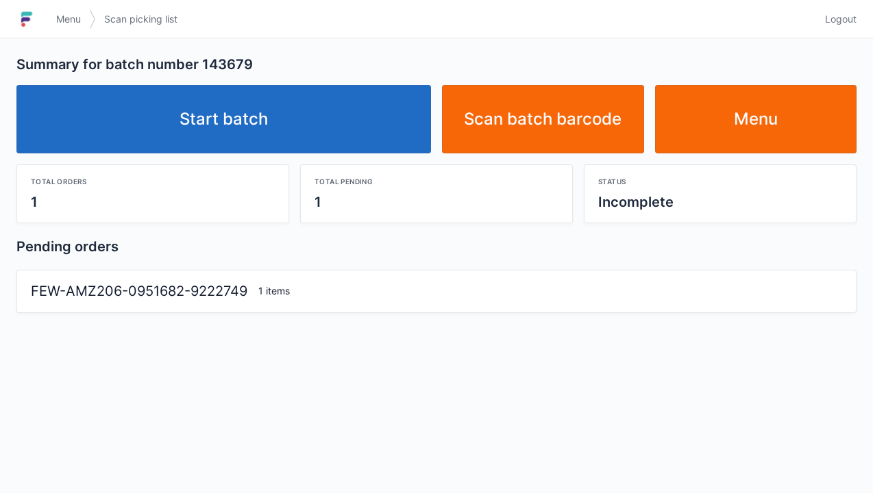
click at [214, 116] on link "Start batch" at bounding box center [223, 119] width 414 height 69
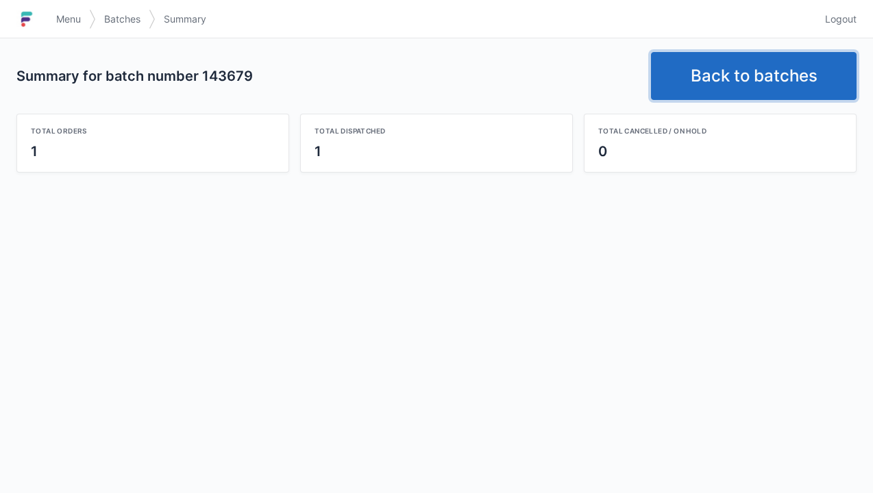
click at [725, 75] on link "Back to batches" at bounding box center [754, 76] width 206 height 48
